Goal: Task Accomplishment & Management: Use online tool/utility

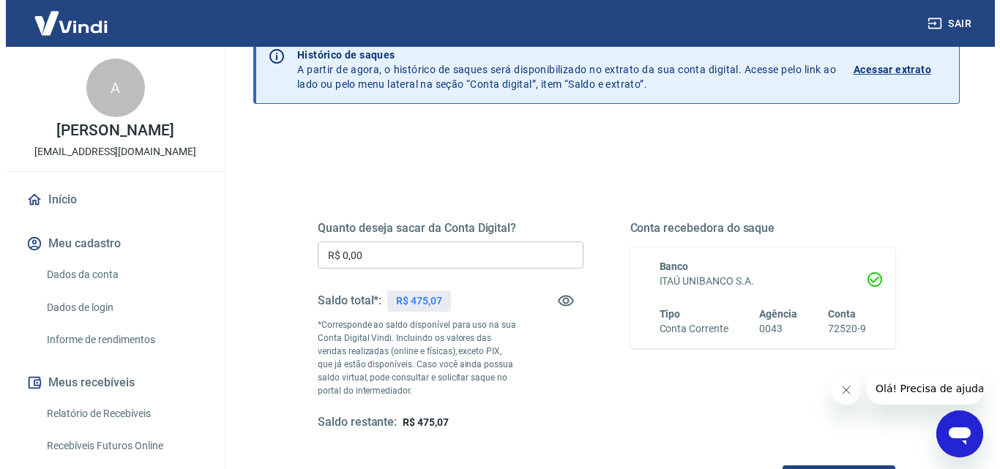
scroll to position [146, 0]
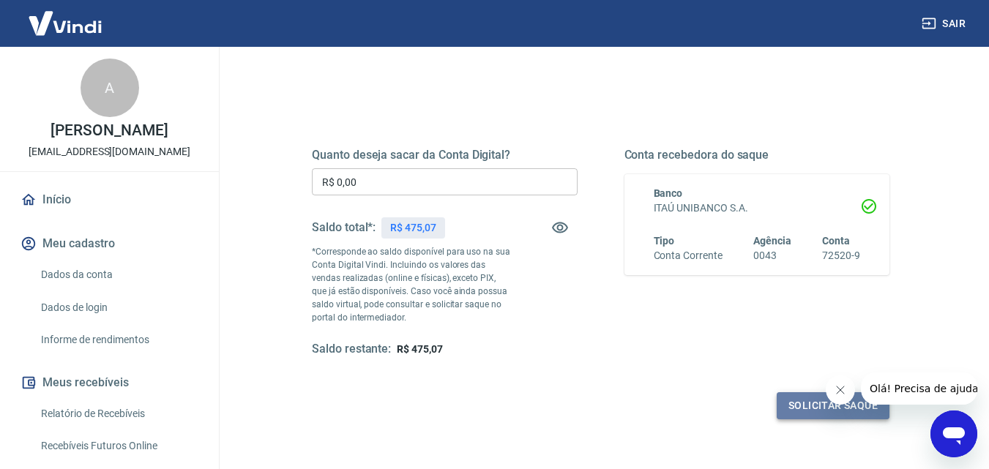
click at [802, 405] on button "Solicitar saque" at bounding box center [832, 405] width 113 height 27
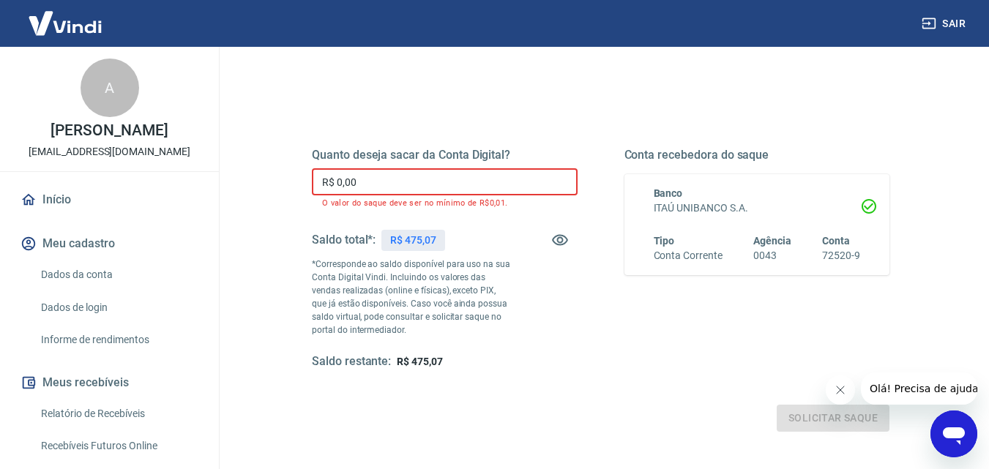
click at [337, 178] on input "R$ 0,00" at bounding box center [445, 181] width 266 height 27
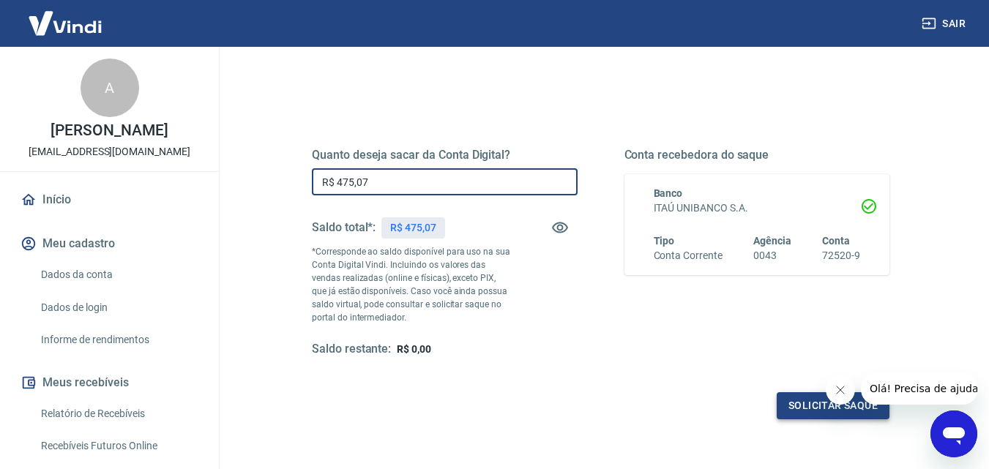
type input "R$ 475,07"
click at [795, 404] on button "Solicitar saque" at bounding box center [832, 405] width 113 height 27
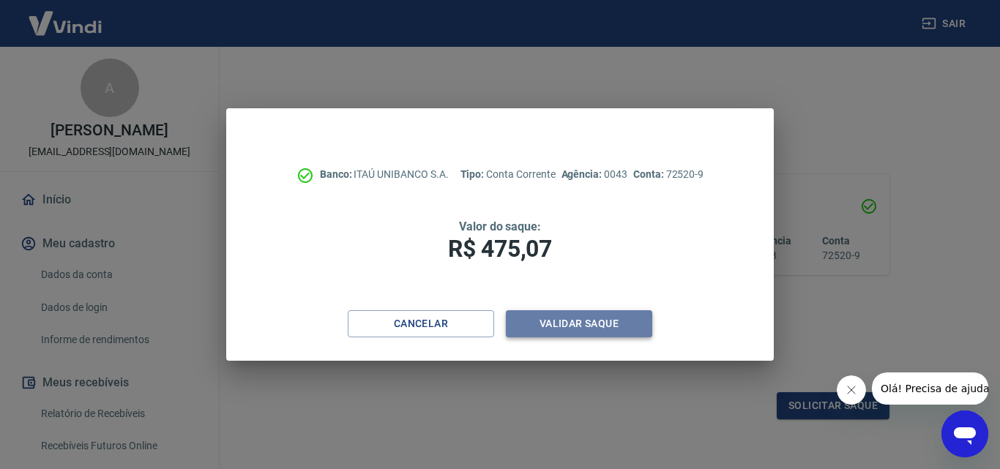
click at [575, 319] on button "Validar saque" at bounding box center [579, 323] width 146 height 27
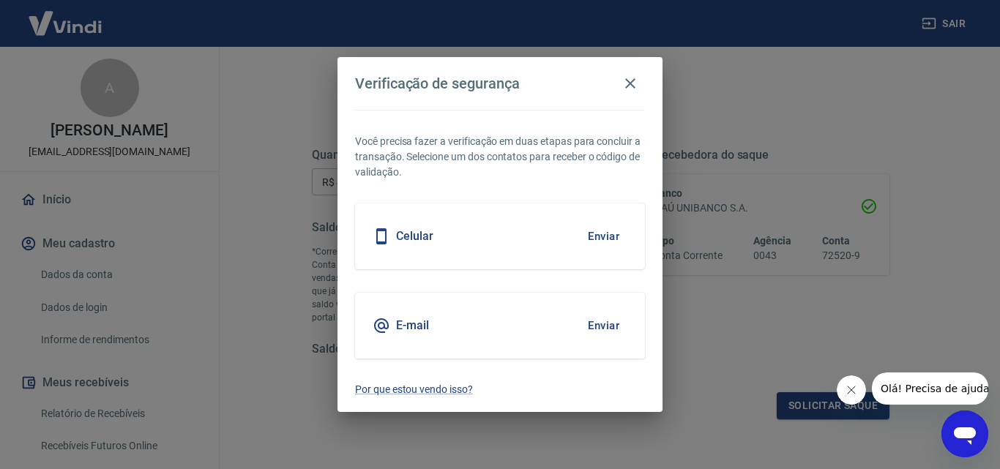
click at [604, 229] on button "Enviar" at bounding box center [604, 236] width 48 height 31
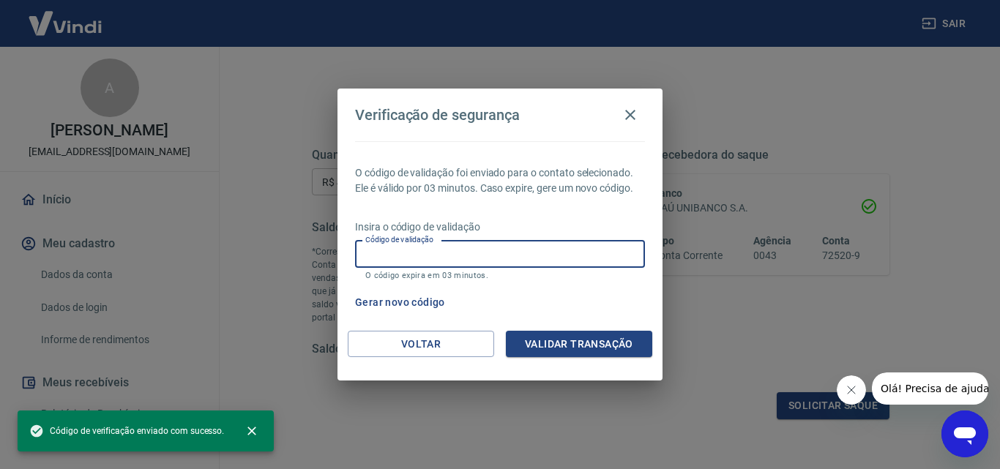
click at [512, 244] on input "Código de validação" at bounding box center [500, 254] width 290 height 27
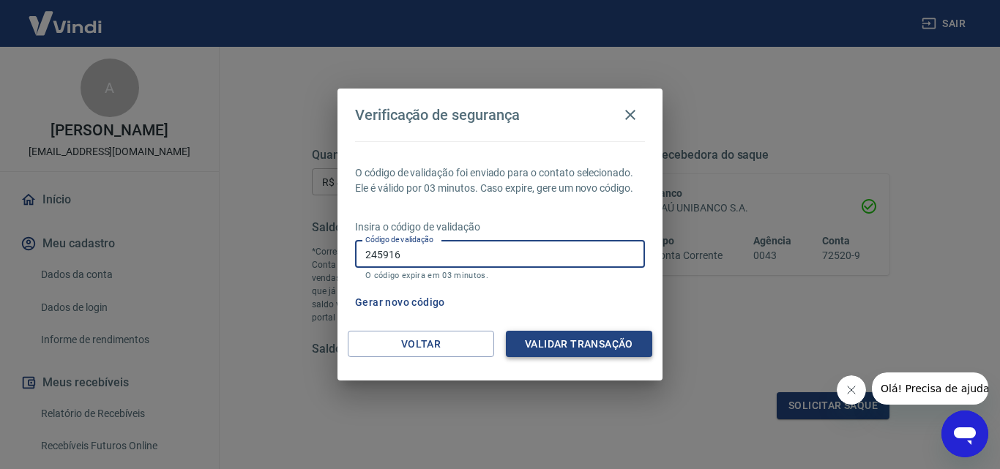
type input "245916"
click at [564, 333] on button "Validar transação" at bounding box center [579, 344] width 146 height 27
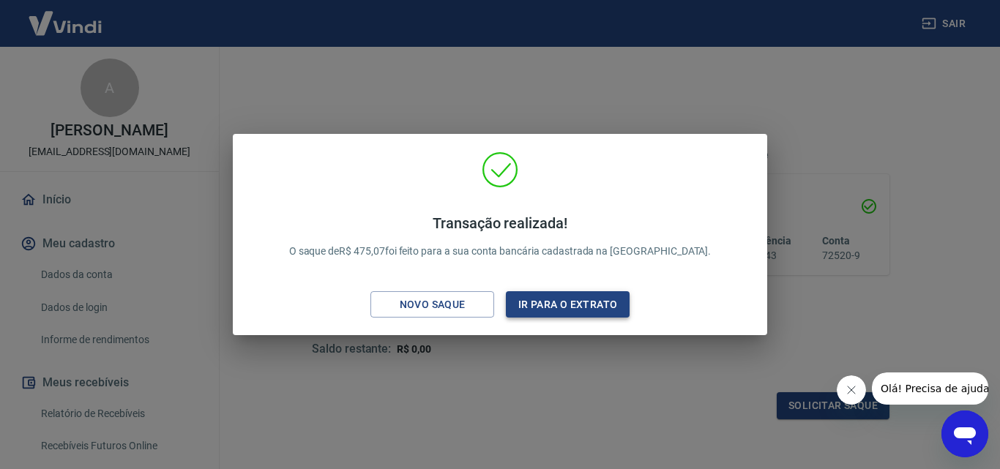
click at [594, 299] on button "Ir para o extrato" at bounding box center [568, 304] width 124 height 27
